Goal: Task Accomplishment & Management: Complete application form

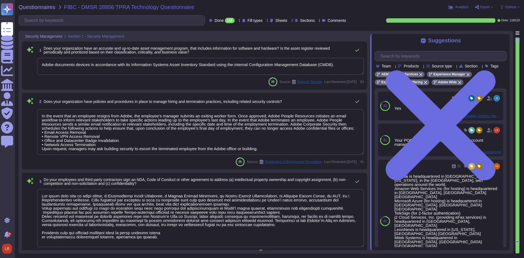
type textarea "Adobe documents devices in accordance with its Information Systems Asset Invent…"
type textarea "In the event that an employee resigns from Adobe, the employee’s manager submit…"
type textarea "Lor ipsum dolo sita co adipi elitse, d Eiusmodtemp Incidi Utlaboree, d Magnaa E…"
type textarea "Please refer to your products Sales order for terms."
type textarea "Lo ipsumdolo sita CON 00081, Adipi'e Seddoeiusmo Temporin Utlabo etdolore mag a…"
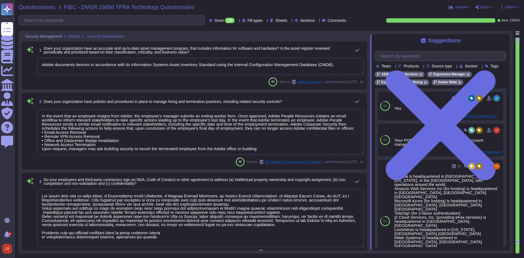
click at [32, 7] on span "Questionnaires" at bounding box center [37, 6] width 37 height 5
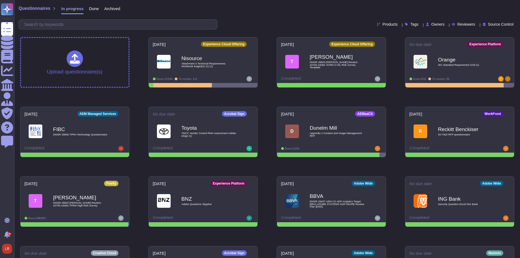
click at [446, 25] on icon at bounding box center [446, 25] width 0 height 0
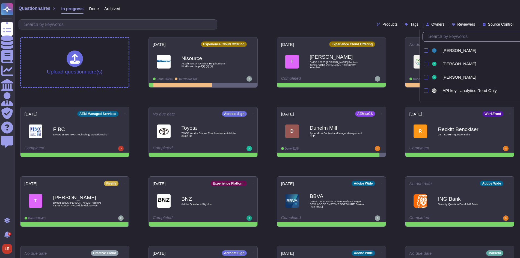
click at [447, 40] on input "text" at bounding box center [481, 37] width 112 height 10
type input "lo"
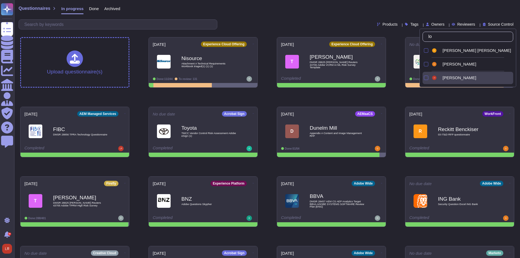
click at [457, 79] on span "[PERSON_NAME]" at bounding box center [459, 77] width 34 height 5
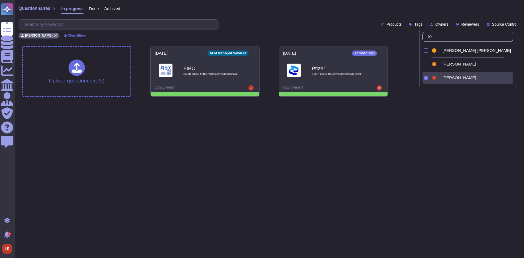
click at [218, 101] on html "Questionnaires Knowledge Base Documents Analytics CAIQ / SIG Admin Trust Center…" at bounding box center [262, 50] width 524 height 101
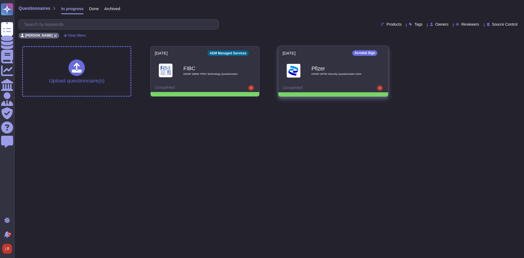
click at [335, 72] on div "Pfizer DMSR 28765 Security Questionnaire 2024" at bounding box center [338, 70] width 55 height 22
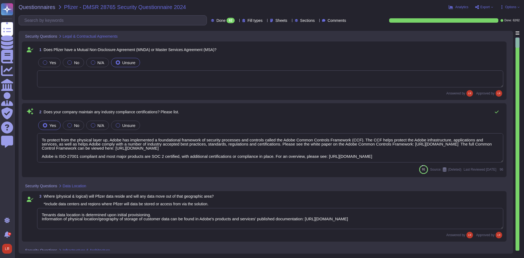
type textarea "To protect from the physical layer up, Adobe has implemented a foundational fra…"
type textarea "Tenants data location is determined upon initial provisioning. Information of p…"
type textarea "The following layered architectural diagram depicts the logical division of Ado…"
type textarea "To better protect our customers’ data from the physical layer up, we’ve impleme…"
click at [237, 21] on icon at bounding box center [237, 21] width 0 height 0
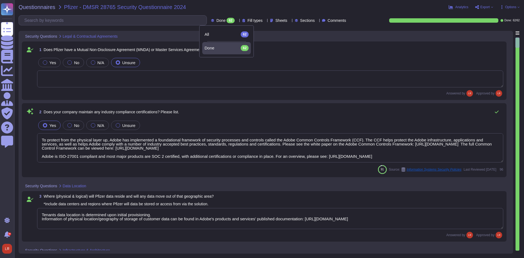
click at [237, 21] on icon at bounding box center [237, 21] width 0 height 0
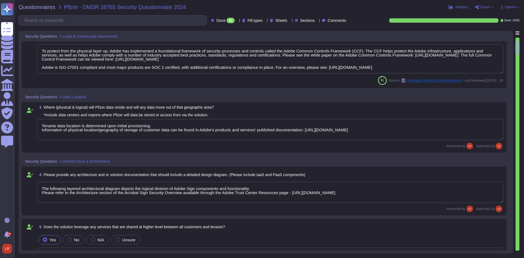
type textarea "REST APIs are used. Please see the list of useful links: Analytics 2.0 APIs: [U…"
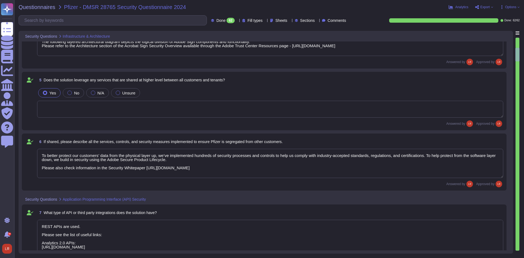
type textarea "REST"
type textarea "OAUTH"
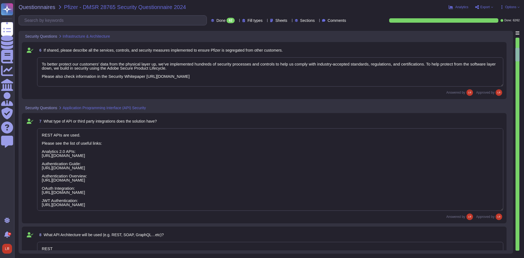
scroll to position [318, 0]
type textarea "All communication with the SaaS are via HTTPS. API calls are also encrypted."
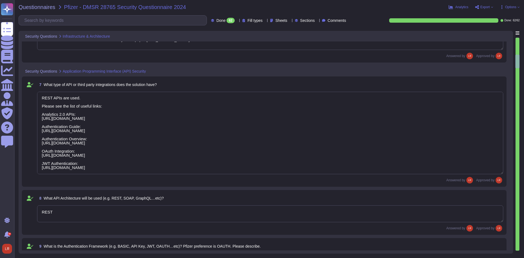
type textarea "Product limits for number of API calls is determined based on contractual agree…"
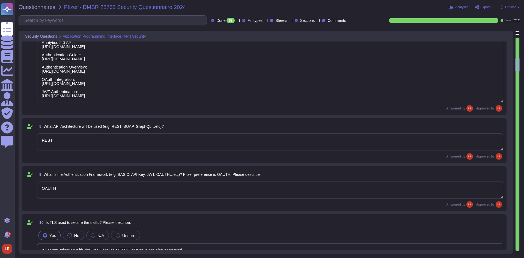
type textarea "The Adobe products and services' operation teams define and implement a set of …"
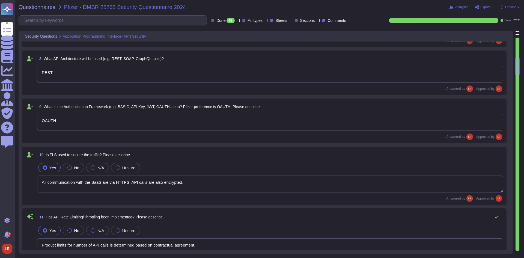
scroll to position [500, 0]
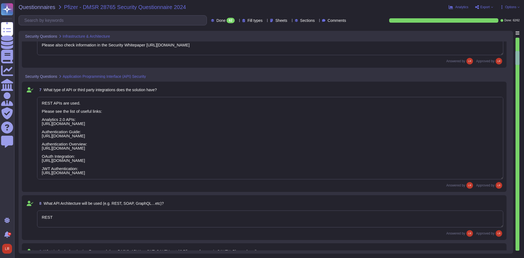
type textarea "The following layered architectural diagram depicts the logical division of Ado…"
type textarea "To better protect our customers’ data from the physical layer up, we’ve impleme…"
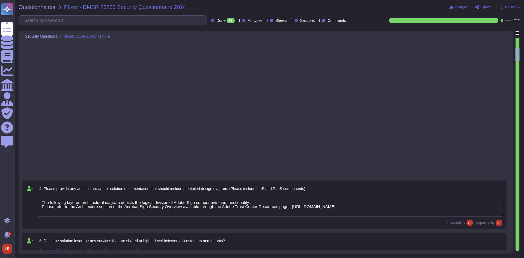
scroll to position [0, 0]
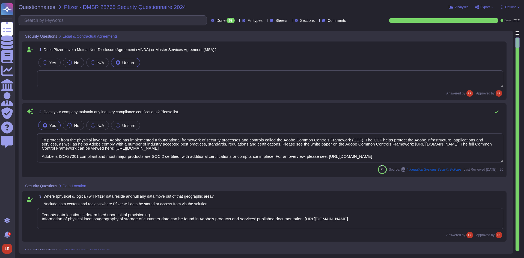
type textarea "To protect from the physical layer up, Adobe has implemented a foundational fra…"
type textarea "Tenants data location is determined upon initial provisioning. Information of p…"
click at [488, 7] on span "Export" at bounding box center [485, 6] width 10 height 3
click at [495, 33] on p "Download" at bounding box center [504, 39] width 19 height 13
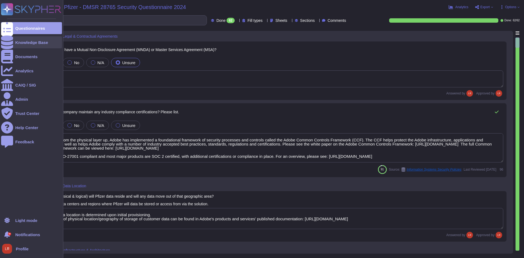
click at [22, 43] on div "Knowledge Base" at bounding box center [31, 42] width 33 height 4
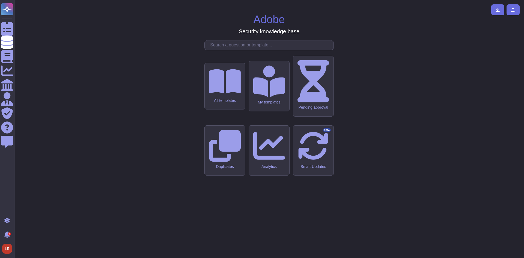
click at [229, 50] on input "text" at bounding box center [270, 45] width 126 height 10
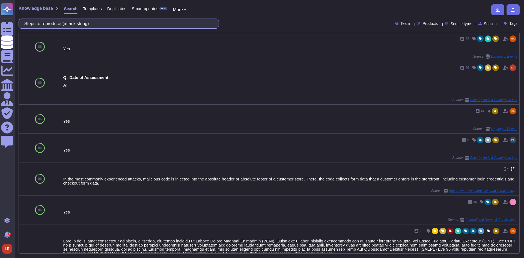
drag, startPoint x: 108, startPoint y: 24, endPoint x: -123, endPoint y: 15, distance: 231.6
click at [0, 15] on html "Questionnaires Knowledge Base Documents Analytics CAIQ / SIG Admin Trust Center…" at bounding box center [262, 129] width 524 height 258
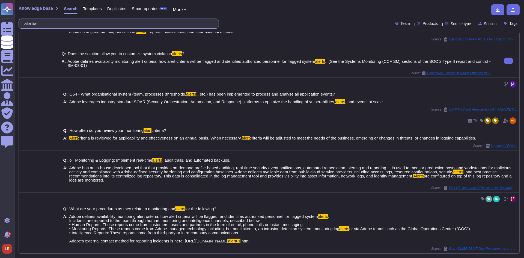
scroll to position [98, 0]
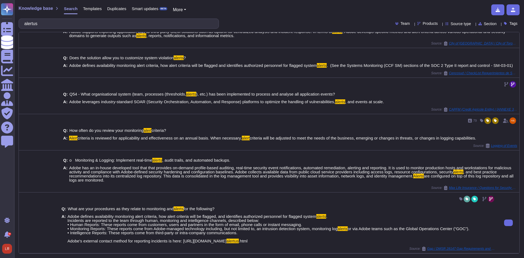
type input "alertus"
drag, startPoint x: 269, startPoint y: 236, endPoint x: 183, endPoint y: 235, distance: 86.0
click at [183, 235] on span "Adobe defines availability monitoring alert criteria, how alert criteria will b…" at bounding box center [268, 228] width 402 height 29
copy span "[URL][DOMAIN_NAME] alertus .html"
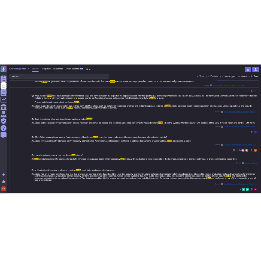
scroll to position [0, 0]
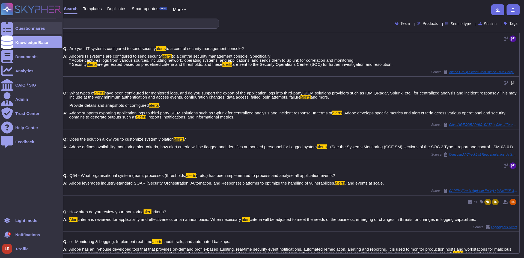
click at [15, 28] on div "Questionnaires" at bounding box center [31, 28] width 61 height 12
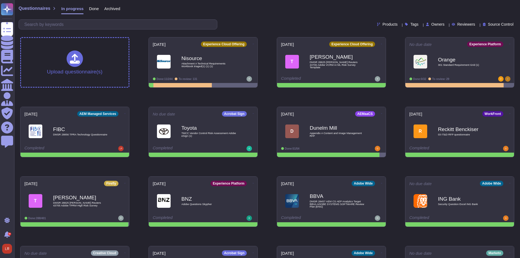
click at [446, 23] on div at bounding box center [446, 24] width 0 height 4
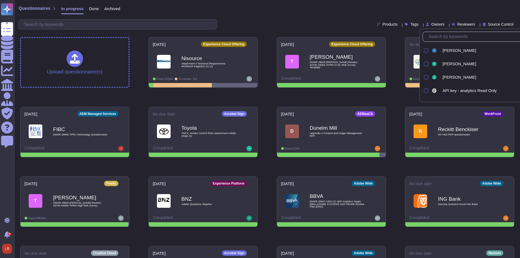
click at [439, 38] on input "text" at bounding box center [481, 37] width 112 height 10
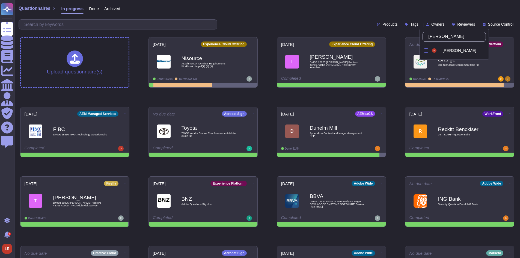
type input "loui"
click at [452, 53] on div "[PERSON_NAME]" at bounding box center [458, 50] width 55 height 12
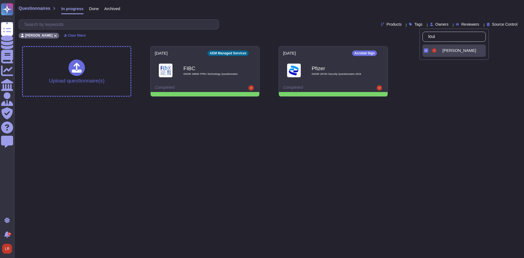
click at [220, 101] on html "Questionnaires Knowledge Base Documents Analytics CAIQ / SIG Admin Trust Center…" at bounding box center [262, 50] width 524 height 101
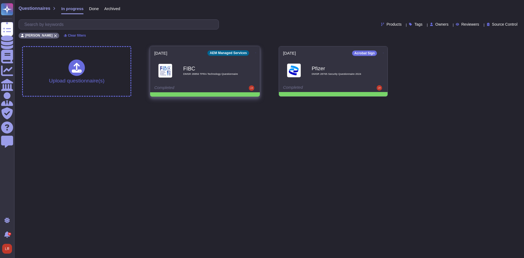
click at [255, 52] on icon at bounding box center [255, 52] width 1 height 1
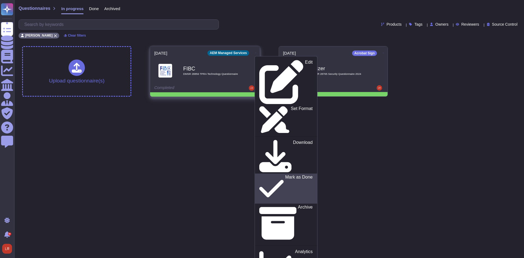
click at [285, 175] on p "Mark as Done" at bounding box center [299, 189] width 28 height 28
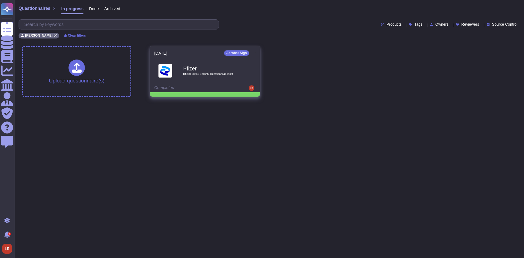
click at [255, 52] on icon at bounding box center [255, 52] width 1 height 1
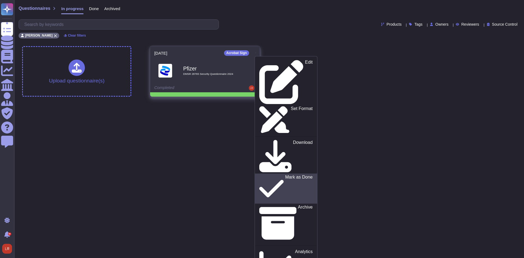
click at [285, 175] on p "Mark as Done" at bounding box center [299, 189] width 28 height 28
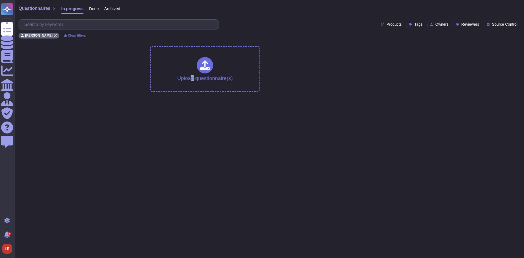
click at [193, 96] on html "Questionnaires Knowledge Base Documents Analytics CAIQ / SIG Admin Trust Center…" at bounding box center [262, 48] width 524 height 96
click at [32, 63] on div "Upload questionnaire(s)" at bounding box center [269, 69] width 503 height 54
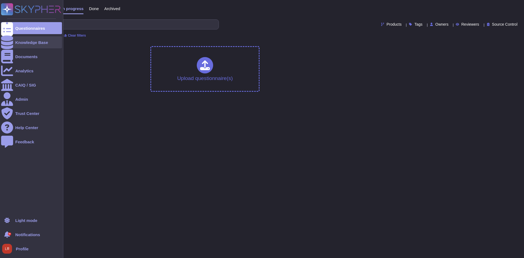
click at [15, 41] on div "Knowledge Base" at bounding box center [31, 42] width 61 height 12
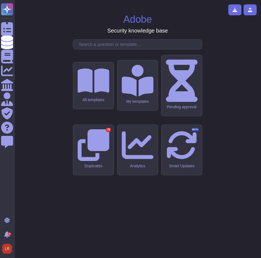
click at [115, 44] on div "Adobe Security knowledge base All templates My templates Pending approval Dupli…" at bounding box center [138, 128] width 239 height 249
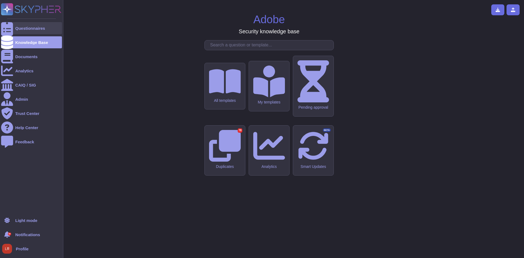
drag, startPoint x: 16, startPoint y: 23, endPoint x: 21, endPoint y: 25, distance: 5.3
click at [16, 23] on div "Questionnaires" at bounding box center [31, 28] width 61 height 12
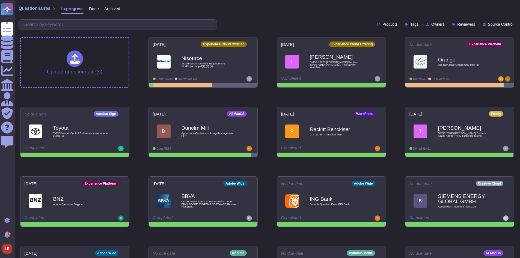
click at [437, 25] on span "Owners" at bounding box center [437, 24] width 13 height 4
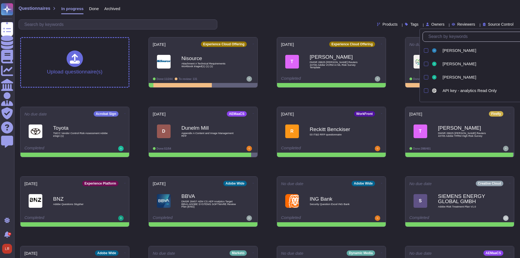
click at [442, 37] on input "text" at bounding box center [481, 37] width 112 height 10
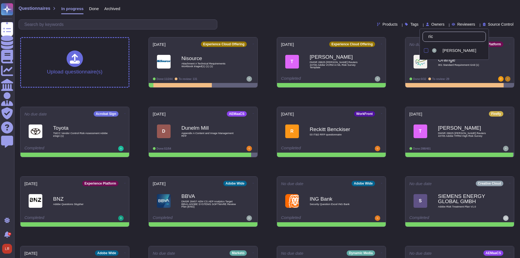
type input "rick"
drag, startPoint x: 448, startPoint y: 50, endPoint x: 449, endPoint y: 47, distance: 3.4
click at [448, 50] on span "[PERSON_NAME]" at bounding box center [459, 50] width 34 height 5
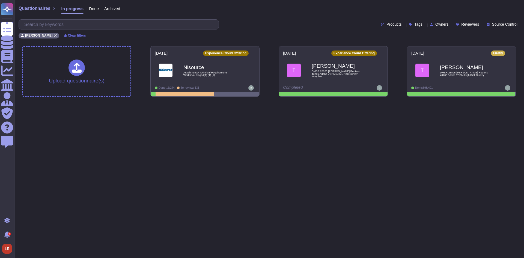
click at [295, 101] on html "Questionnaires Knowledge Base Documents Analytics CAIQ / SIG Admin Trust Center…" at bounding box center [262, 50] width 524 height 101
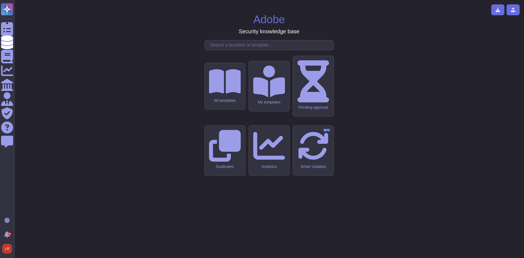
click at [246, 50] on input "text" at bounding box center [270, 45] width 126 height 10
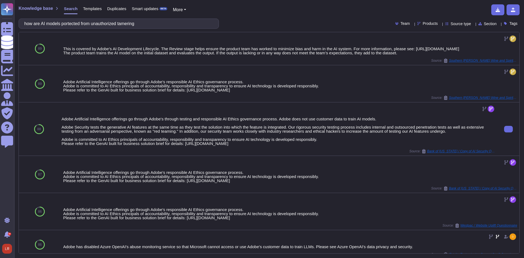
type input "how are AI models protected from unauthorized tampering"
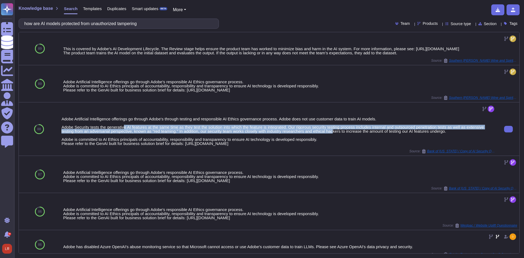
drag, startPoint x: 124, startPoint y: 129, endPoint x: 331, endPoint y: 137, distance: 207.5
click at [331, 137] on div "Adobe Artificial Intelligence offerings go through Adobe's through testing and …" at bounding box center [278, 131] width 434 height 29
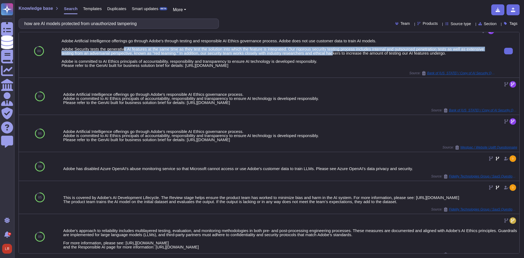
scroll to position [91, 0]
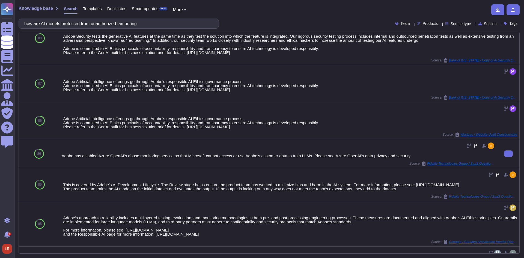
click at [228, 158] on div "Adobe has disabled Azure OpenAI's abuse monitoring service so that Microsoft ca…" at bounding box center [278, 156] width 434 height 4
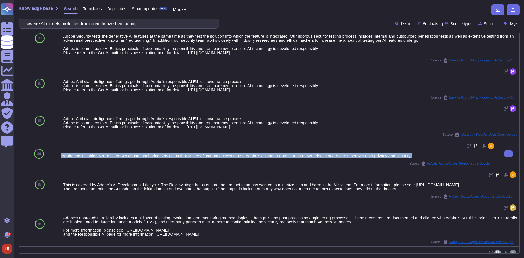
click at [228, 158] on div "Adobe has disabled Azure OpenAI's abuse monitoring service so that Microsoft ca…" at bounding box center [278, 156] width 434 height 4
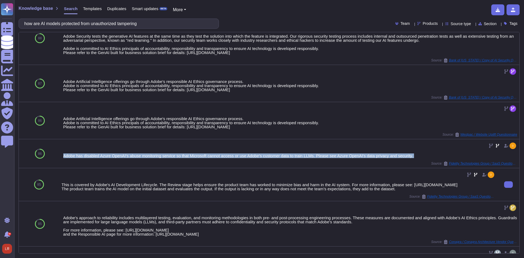
drag, startPoint x: 238, startPoint y: 201, endPoint x: 371, endPoint y: 210, distance: 133.8
click at [371, 199] on div "This is covered by Adobe's AI Development Lifecycle. The Review stage helps ens…" at bounding box center [278, 184] width 434 height 28
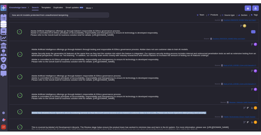
scroll to position [0, 0]
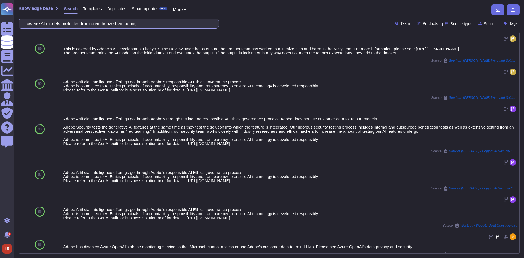
drag, startPoint x: 154, startPoint y: 23, endPoint x: -75, endPoint y: 18, distance: 229.8
click at [0, 18] on html "Questionnaires Knowledge Base Documents Analytics CAIQ / SIG Admin Trust Center…" at bounding box center [262, 129] width 524 height 258
